Goal: Task Accomplishment & Management: Use online tool/utility

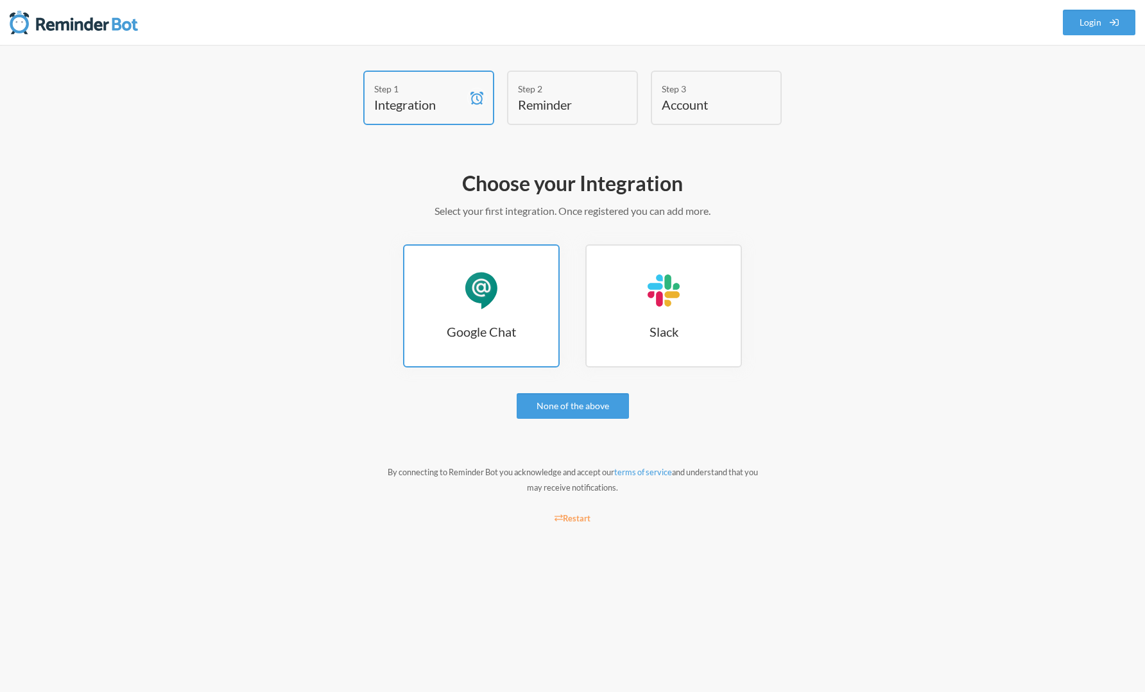
click at [497, 315] on link "Google Chat Google Chat" at bounding box center [481, 305] width 157 height 123
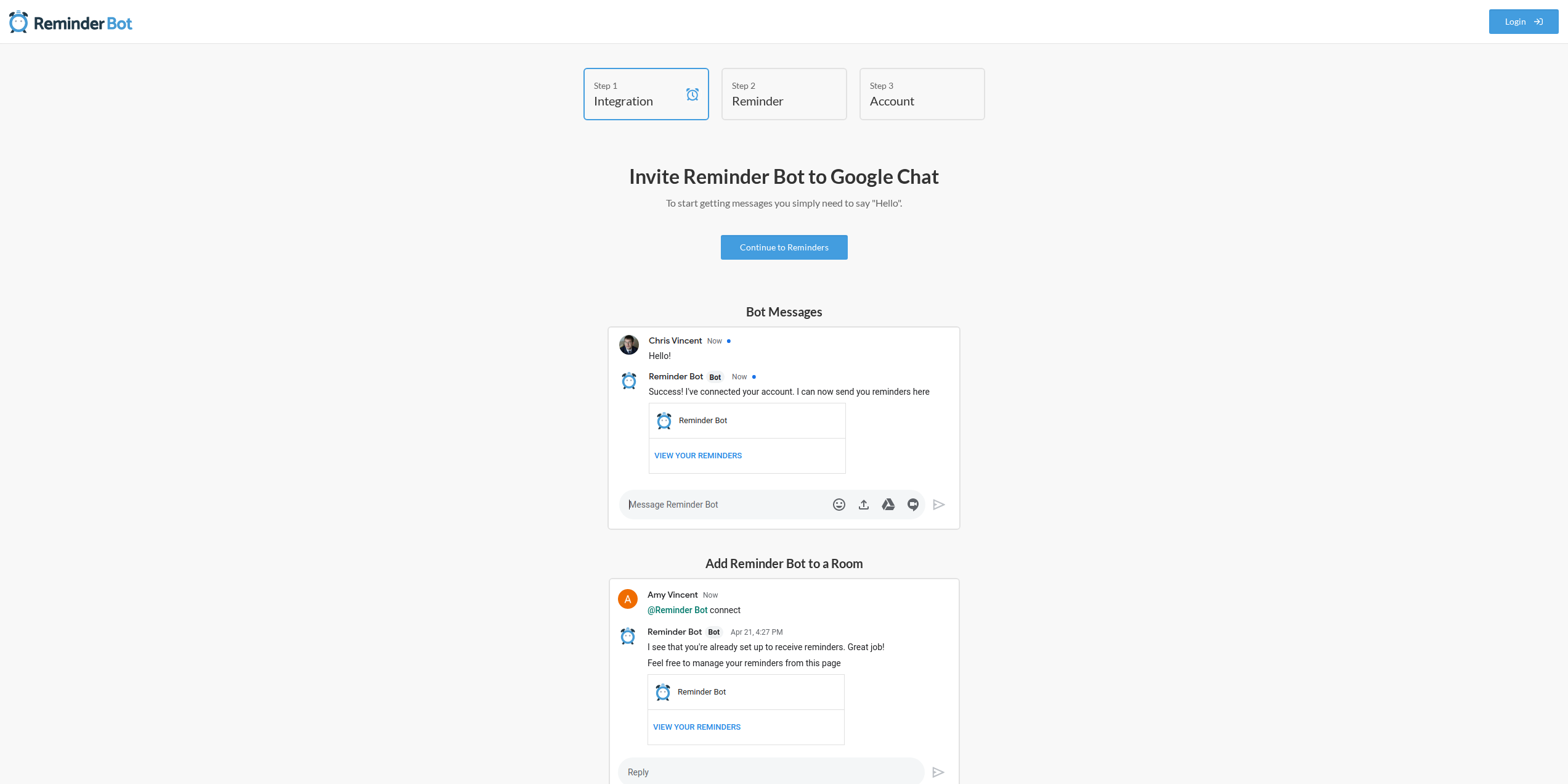
click at [684, 501] on img at bounding box center [784, 428] width 353 height 204
click at [675, 506] on img at bounding box center [784, 428] width 353 height 204
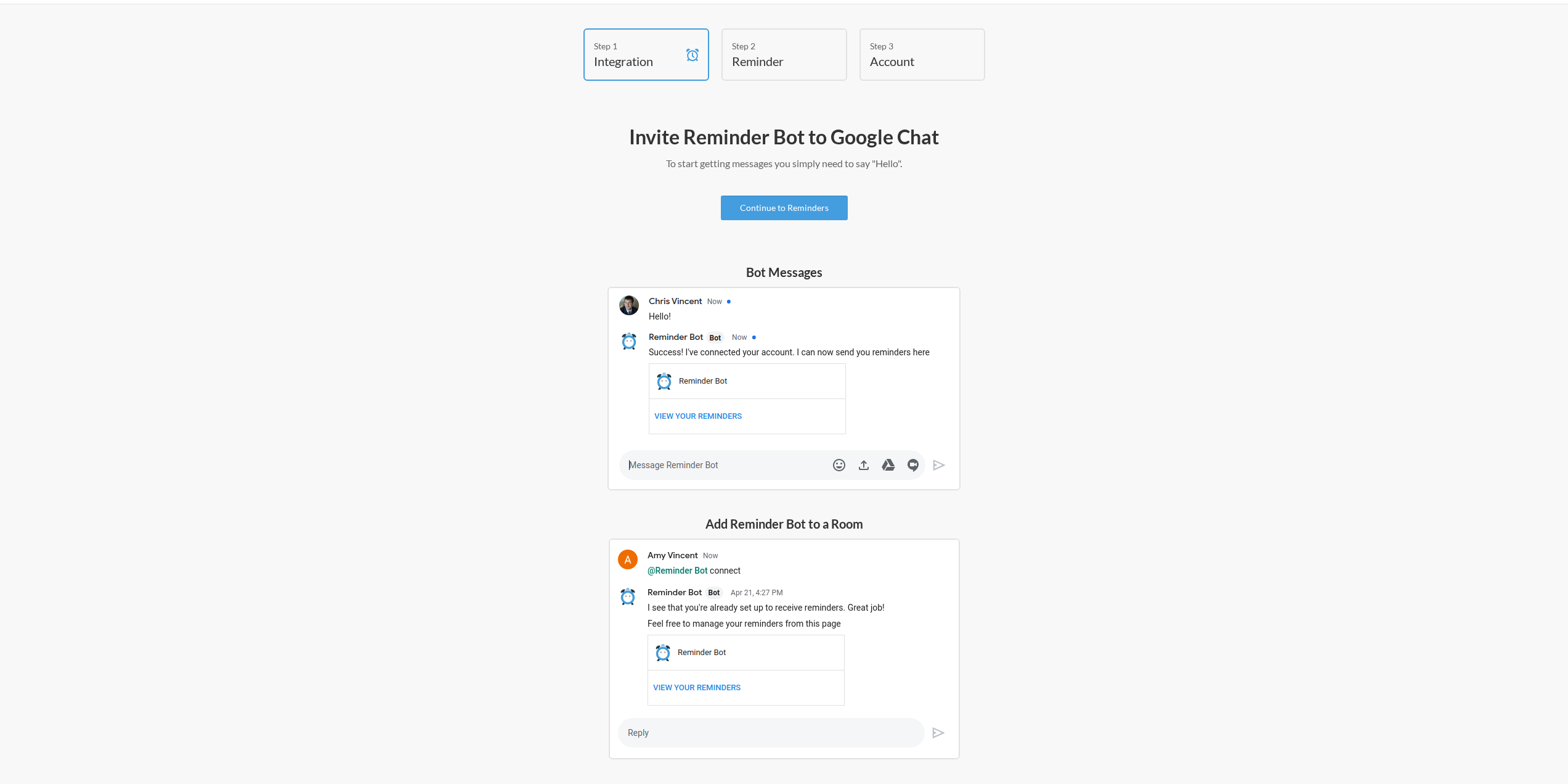
scroll to position [88, 0]
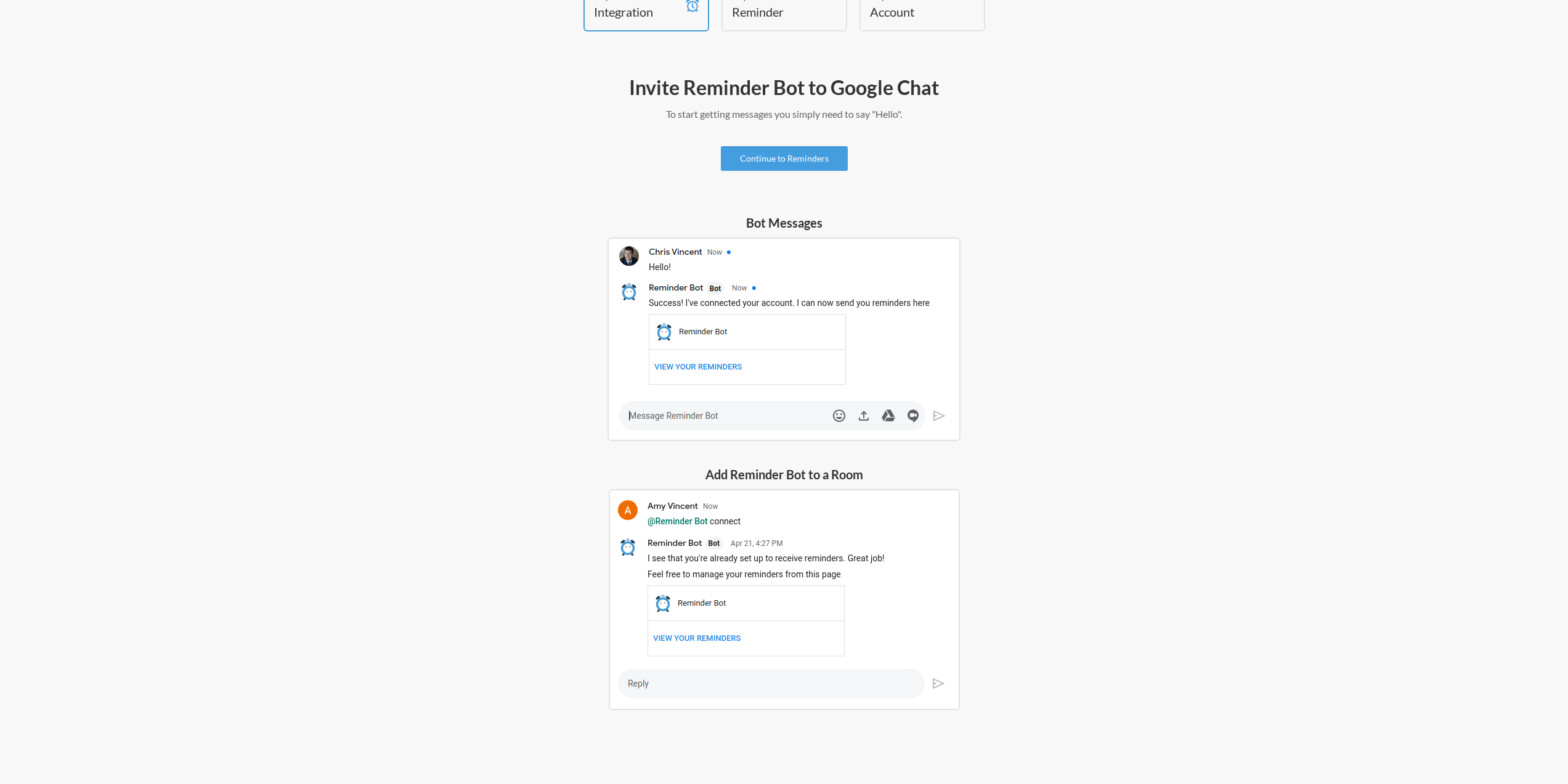
click at [656, 665] on img at bounding box center [784, 600] width 351 height 221
click at [649, 665] on img at bounding box center [784, 600] width 351 height 221
click at [647, 665] on img at bounding box center [784, 600] width 351 height 221
click at [661, 420] on img at bounding box center [784, 339] width 353 height 204
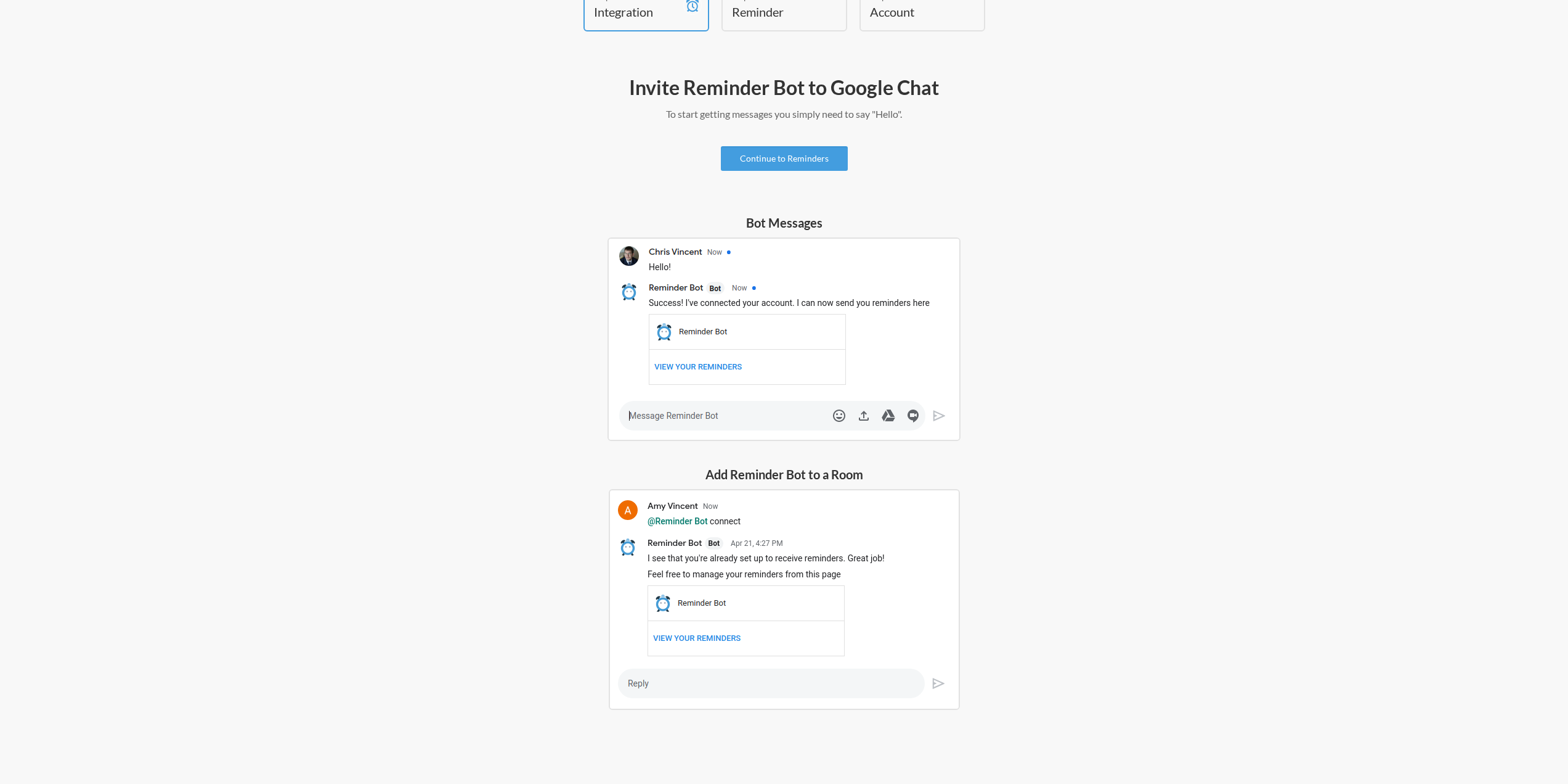
click at [660, 419] on img at bounding box center [784, 339] width 353 height 204
click at [795, 164] on link "Continue to Reminders" at bounding box center [784, 159] width 127 height 25
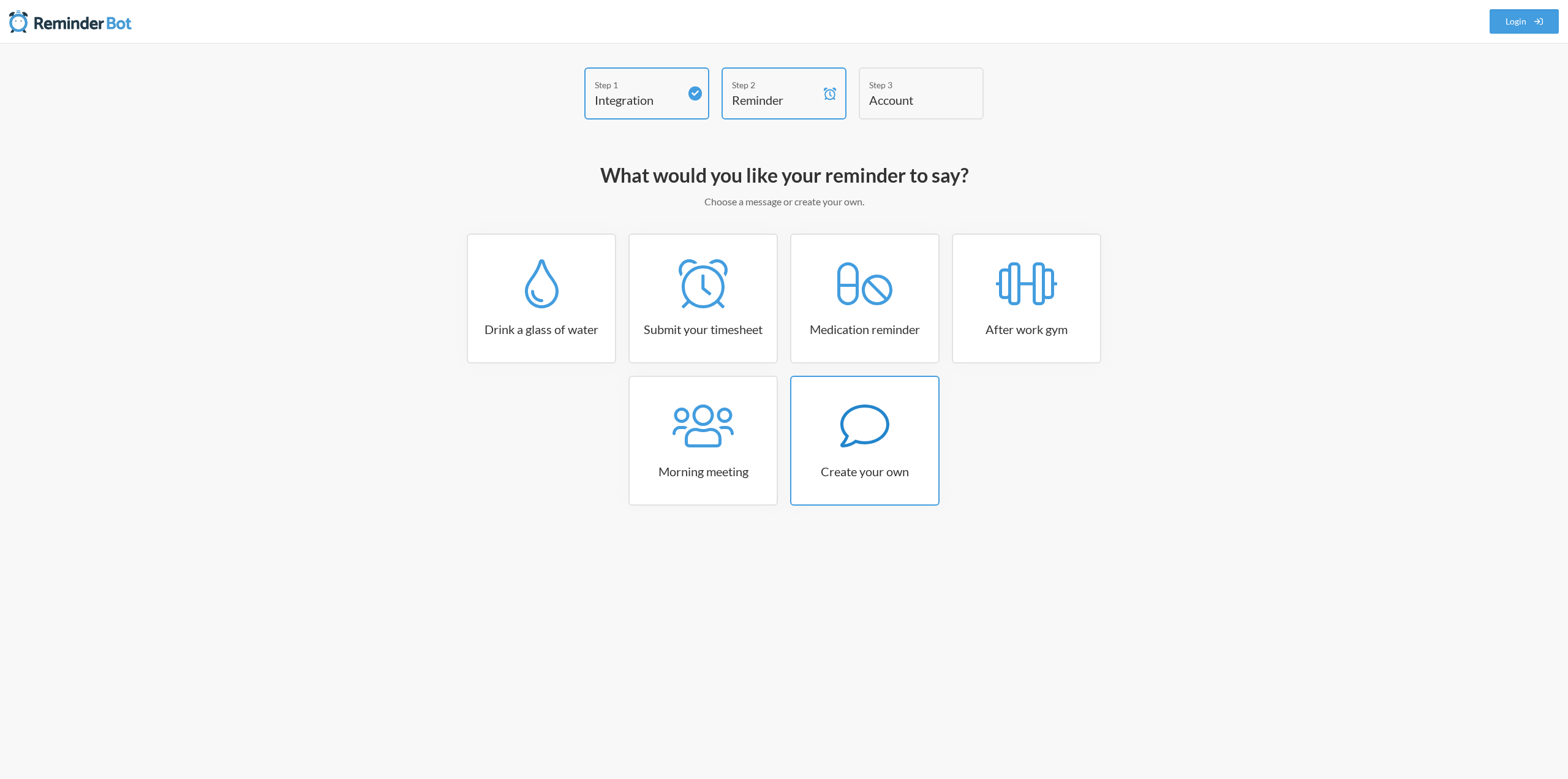
click at [903, 454] on link "Create your own" at bounding box center [865, 440] width 150 height 130
select select "10:30:00"
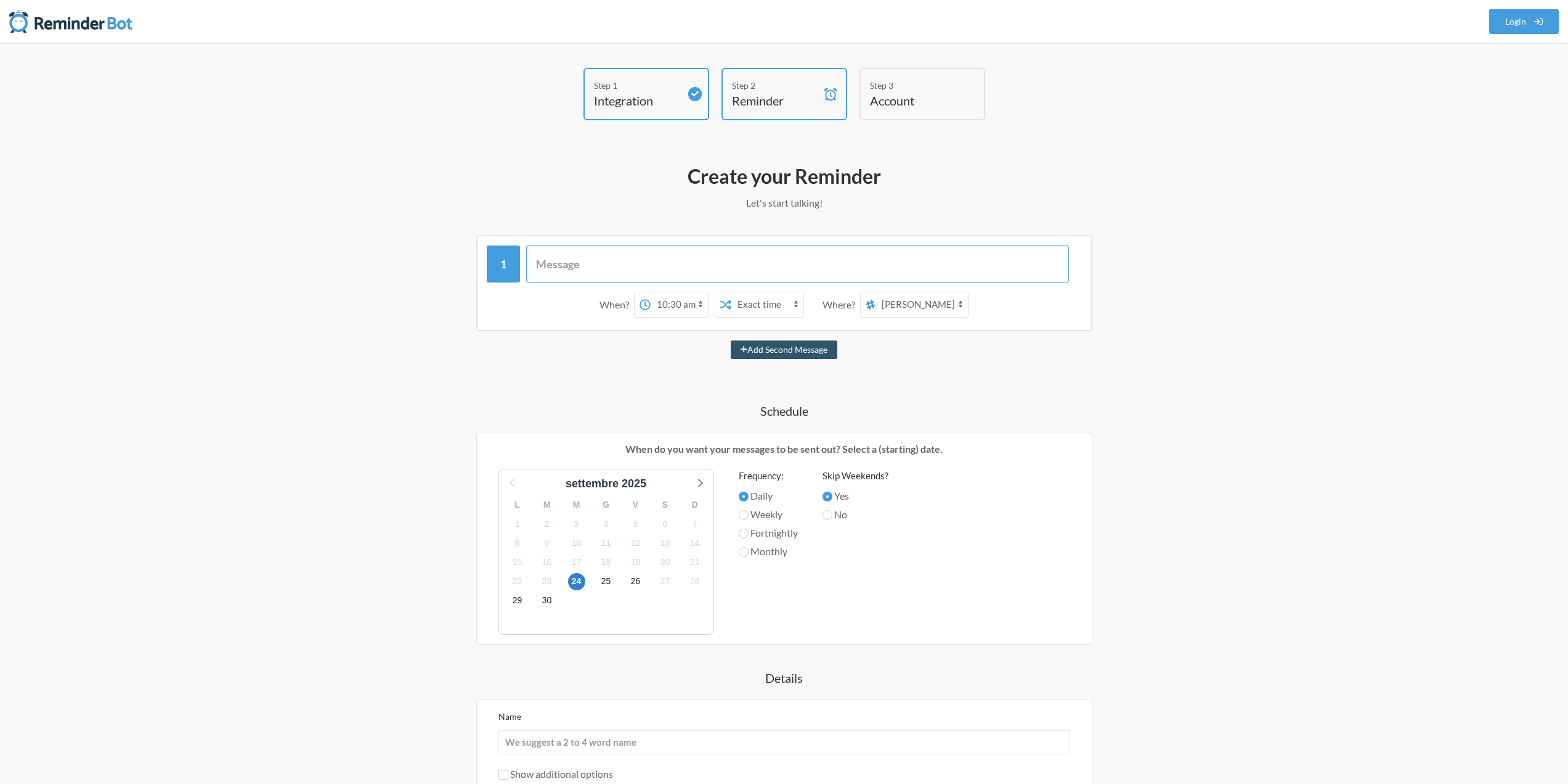
click at [596, 258] on input "text" at bounding box center [797, 263] width 543 height 37
